Goal: Navigation & Orientation: Find specific page/section

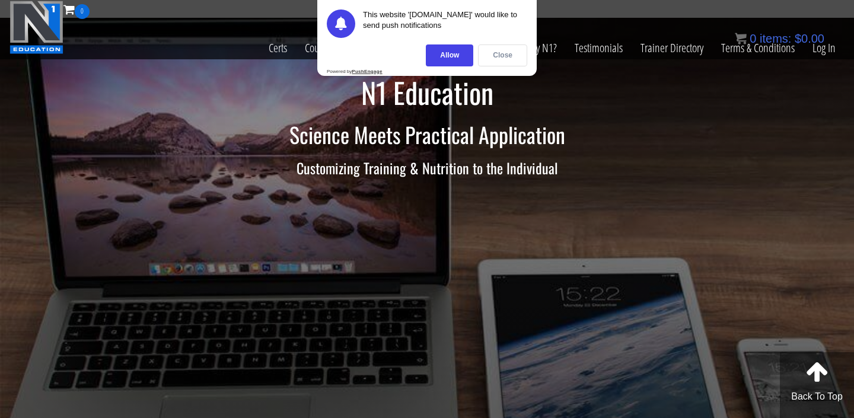
click at [508, 62] on div "Close" at bounding box center [502, 55] width 49 height 22
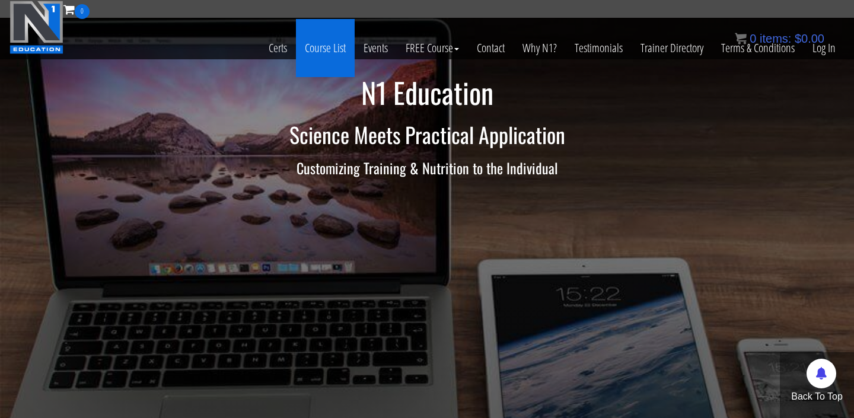
click at [330, 48] on link "Course List" at bounding box center [325, 48] width 59 height 58
click at [318, 54] on link "Course List" at bounding box center [325, 48] width 59 height 58
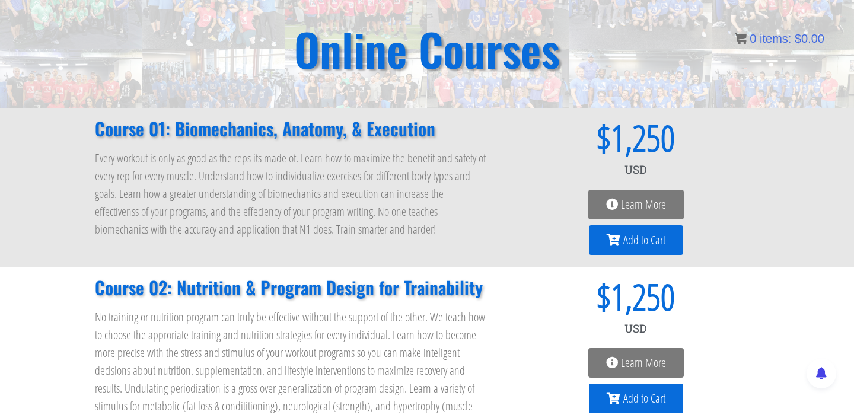
scroll to position [73, 0]
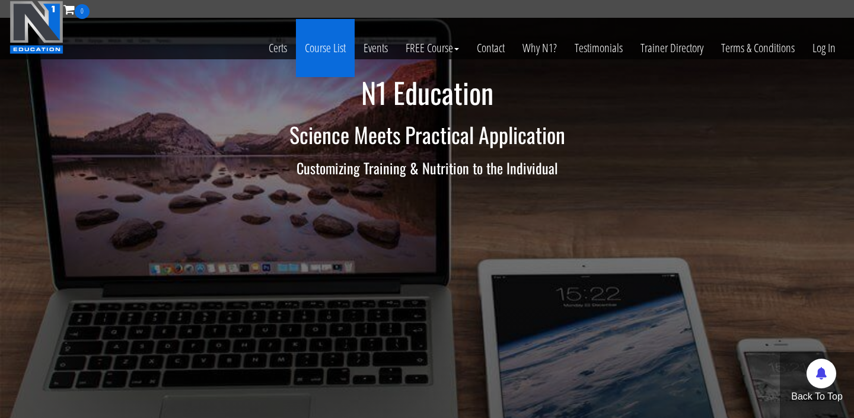
click at [335, 47] on link "Course List" at bounding box center [325, 48] width 59 height 58
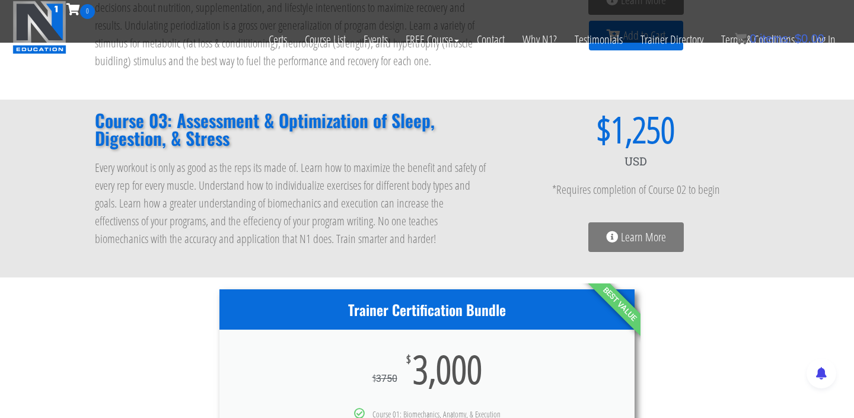
scroll to position [408, 0]
